Goal: Transaction & Acquisition: Purchase product/service

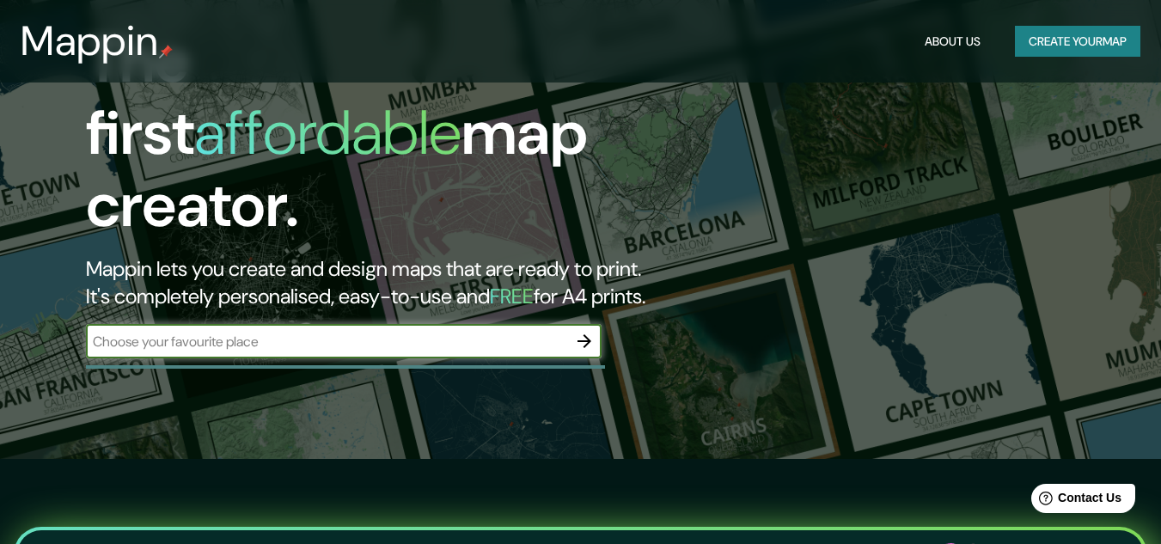
scroll to position [172, 0]
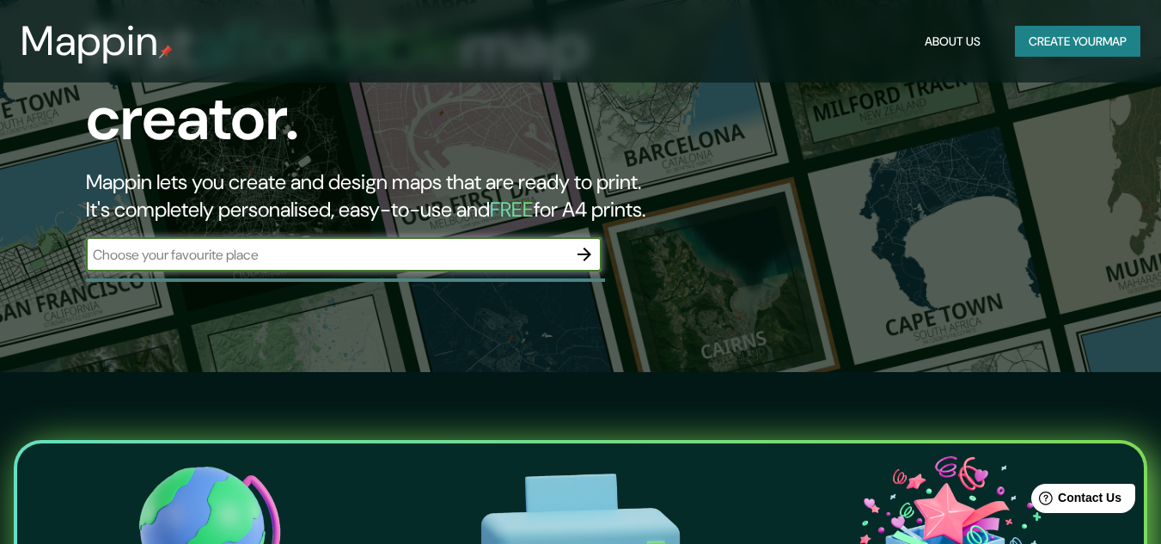
click at [585, 248] on icon "button" at bounding box center [585, 255] width 14 height 14
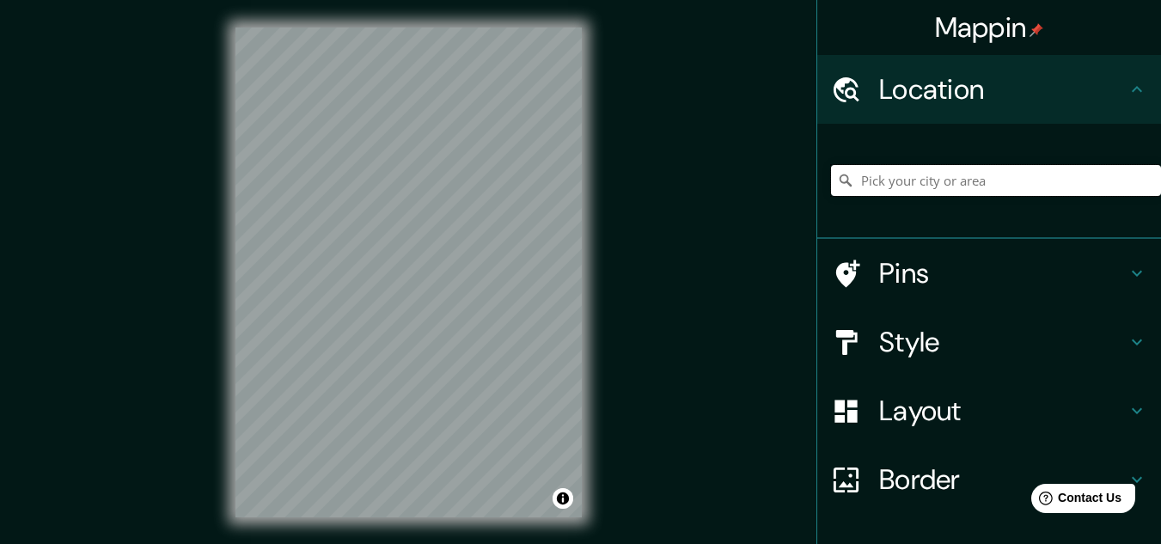
click at [989, 185] on input "Pick your city or area" at bounding box center [996, 180] width 330 height 31
click at [1065, 175] on input "Valledupar, [GEOGRAPHIC_DATA], [GEOGRAPHIC_DATA]" at bounding box center [996, 180] width 330 height 31
drag, startPoint x: 1049, startPoint y: 178, endPoint x: 922, endPoint y: 194, distance: 128.3
click at [922, 194] on input "Valledupar, [GEOGRAPHIC_DATA], [GEOGRAPHIC_DATA]" at bounding box center [996, 180] width 330 height 31
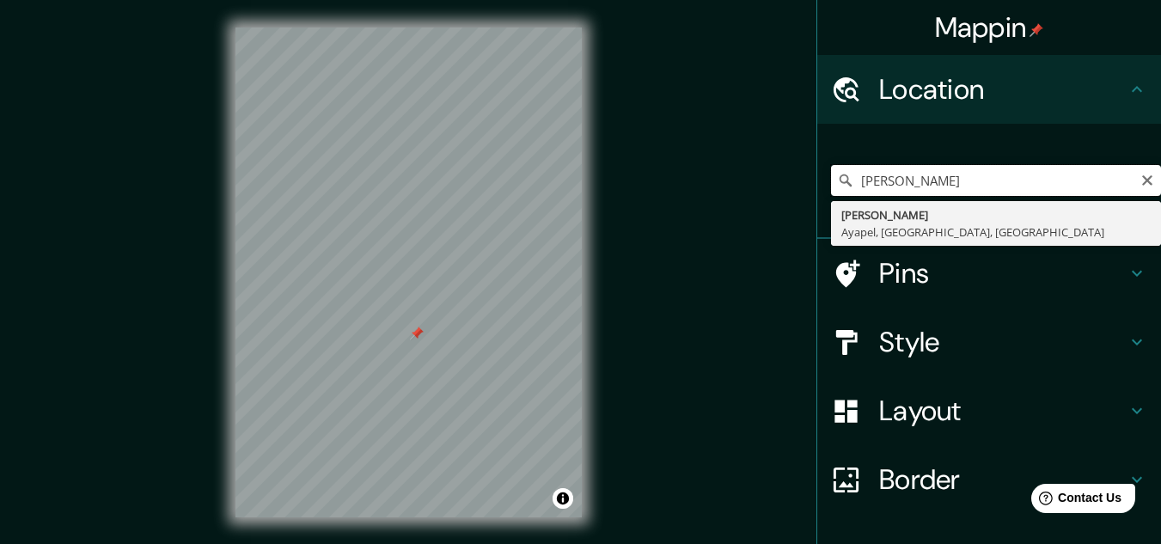
type input "Alfonso Lopez, Ayapel, Córdoba, Colombia"
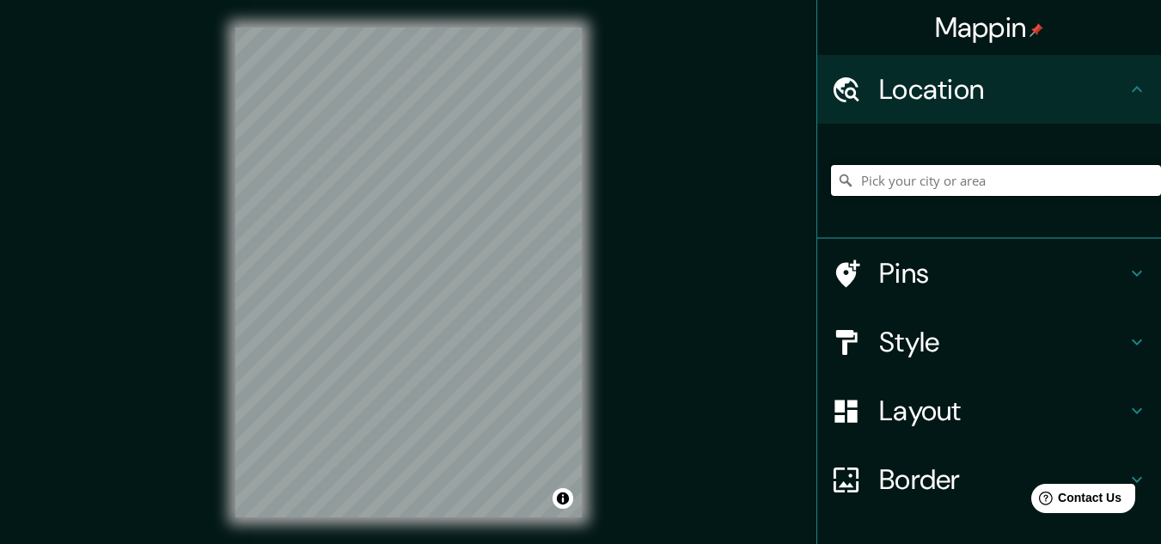
click at [1035, 181] on input "Pick your city or area" at bounding box center [996, 180] width 330 height 31
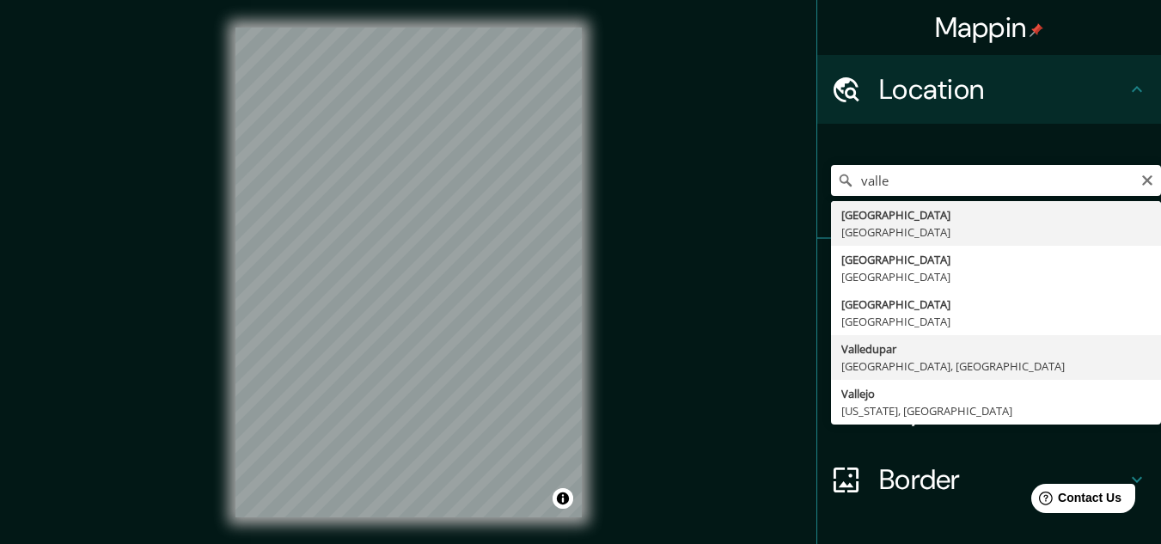
type input "Valledupar, [GEOGRAPHIC_DATA], [GEOGRAPHIC_DATA]"
